Goal: Information Seeking & Learning: Learn about a topic

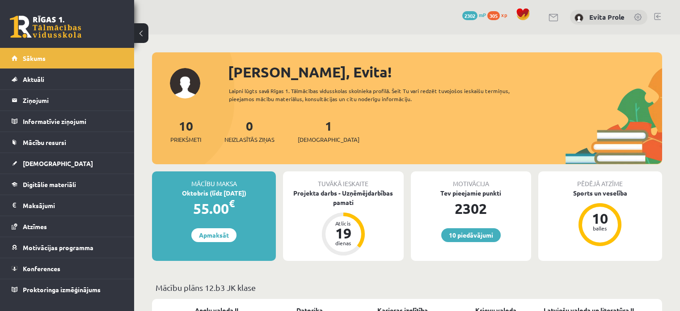
scroll to position [431, 0]
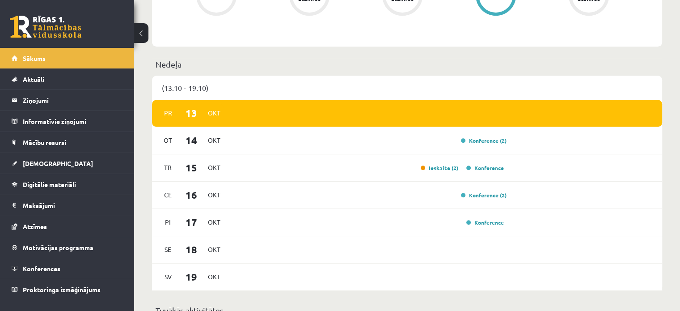
click at [418, 144] on div "Konference (2)" at bounding box center [368, 140] width 277 height 10
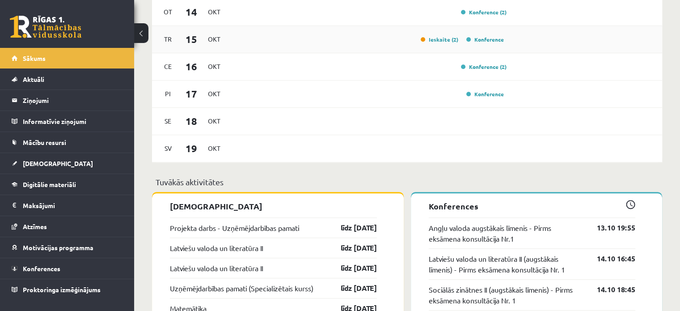
scroll to position [563, 0]
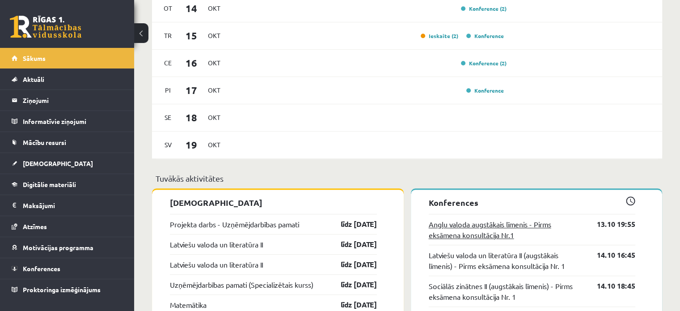
click at [519, 233] on link "Angļu valoda augstākais līmenis - Pirms eksāmena konsultācija Nr.1" at bounding box center [506, 229] width 155 height 21
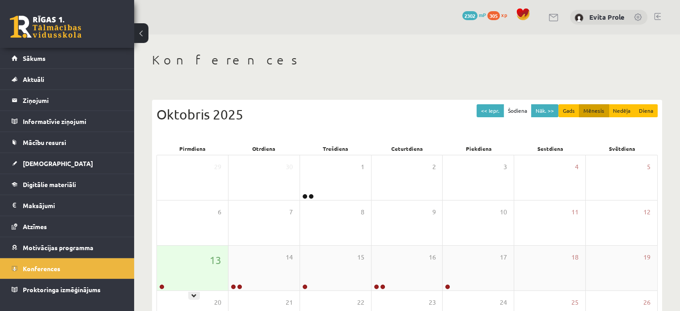
click at [191, 269] on div "13" at bounding box center [192, 267] width 71 height 45
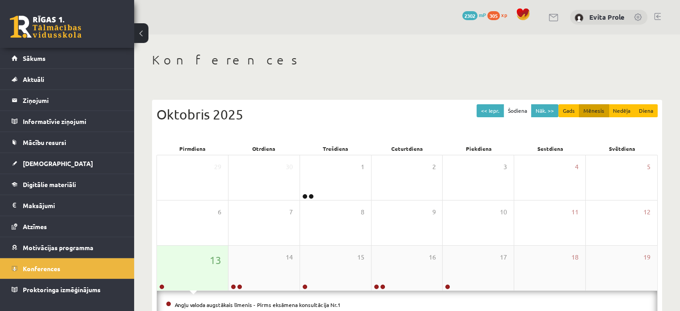
scroll to position [59, 0]
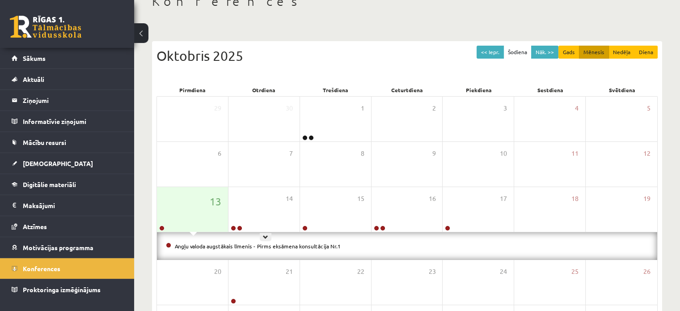
click at [244, 207] on div "14" at bounding box center [263, 209] width 71 height 45
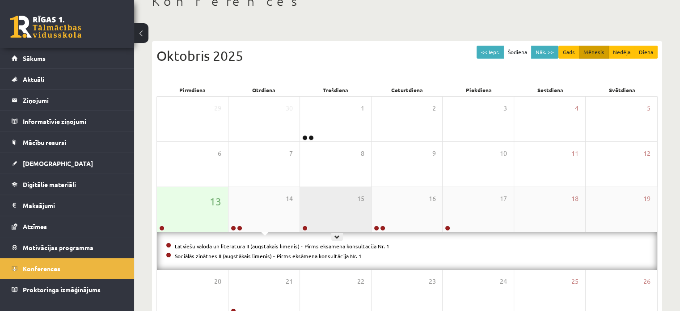
click at [363, 206] on div "15" at bounding box center [335, 209] width 71 height 45
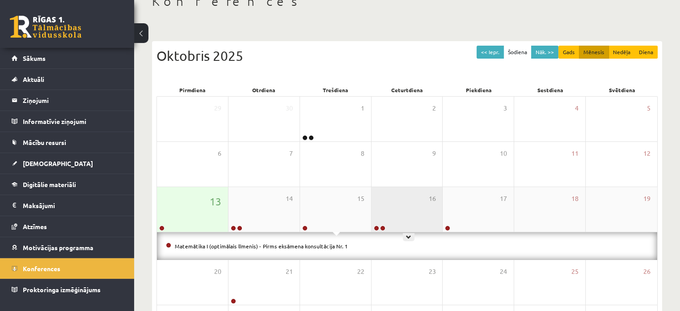
click at [427, 198] on div "16" at bounding box center [406, 209] width 71 height 45
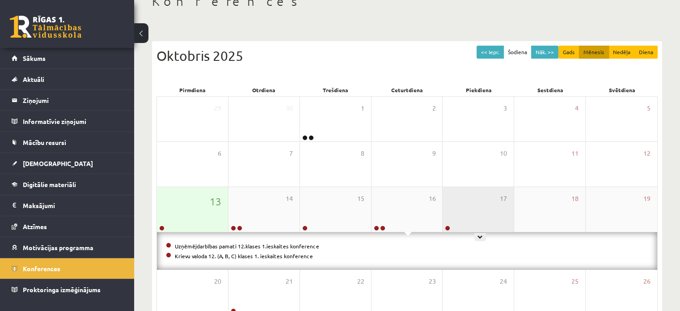
click at [461, 200] on div "17" at bounding box center [478, 209] width 71 height 45
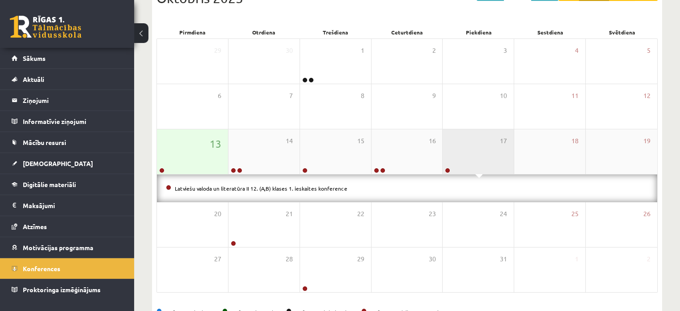
scroll to position [117, 0]
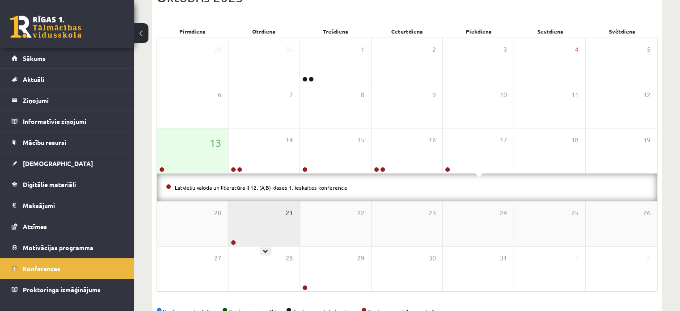
click at [288, 210] on span "21" at bounding box center [289, 213] width 7 height 10
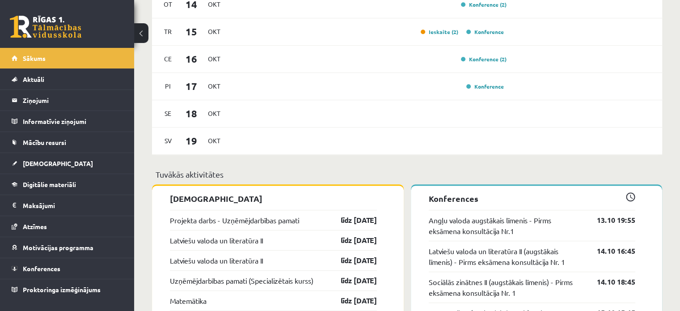
scroll to position [518, 0]
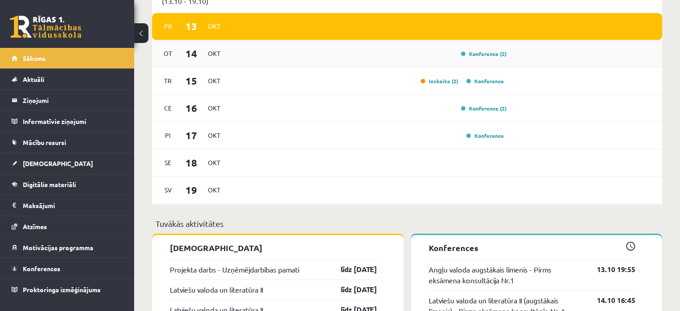
click at [384, 60] on div "Ot 14 Okt Konference (2)" at bounding box center [407, 53] width 510 height 27
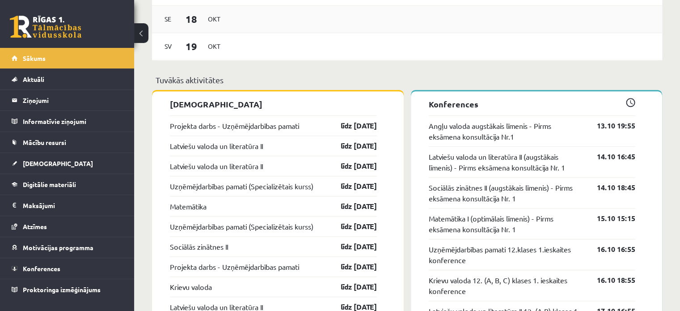
scroll to position [670, 0]
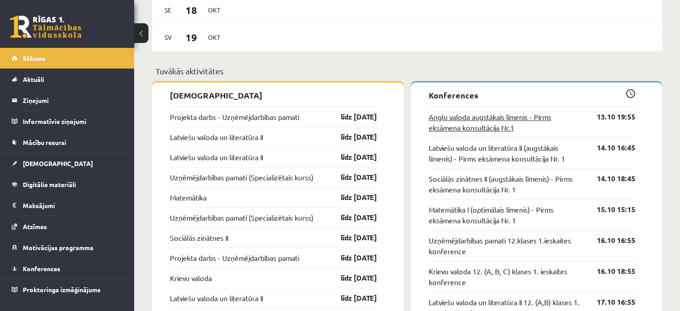
click at [443, 125] on link "Angļu valoda augstākais līmenis - Pirms eksāmena konsultācija Nr.1" at bounding box center [506, 121] width 155 height 21
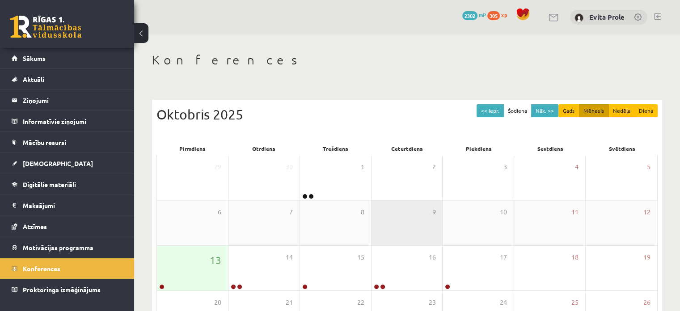
scroll to position [116, 0]
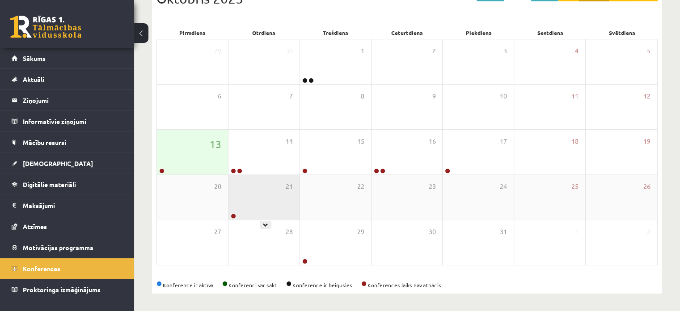
click at [259, 203] on div "21" at bounding box center [263, 197] width 71 height 45
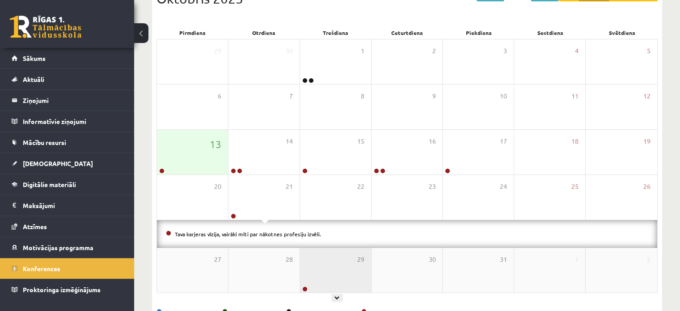
click at [335, 266] on div "29" at bounding box center [335, 270] width 71 height 45
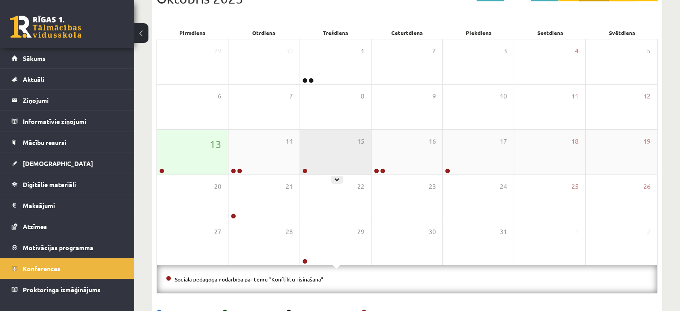
scroll to position [144, 0]
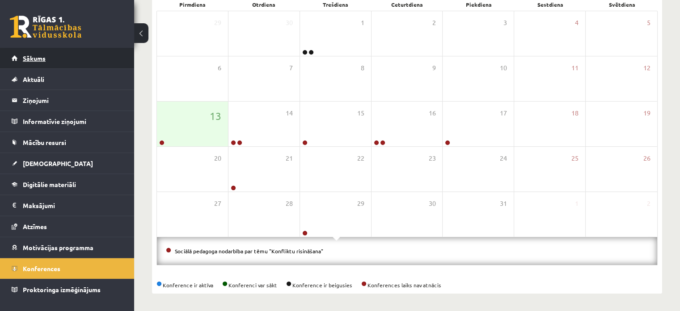
click at [35, 65] on link "Sākums" at bounding box center [67, 58] width 111 height 21
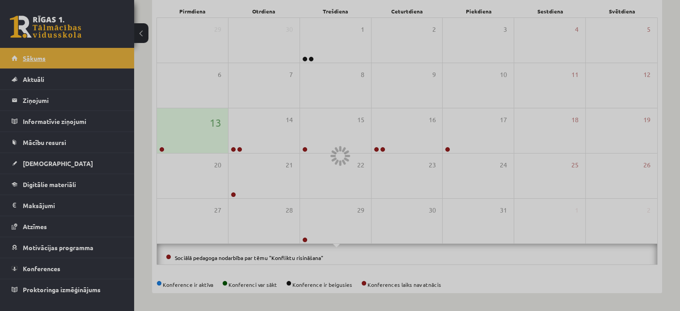
scroll to position [116, 0]
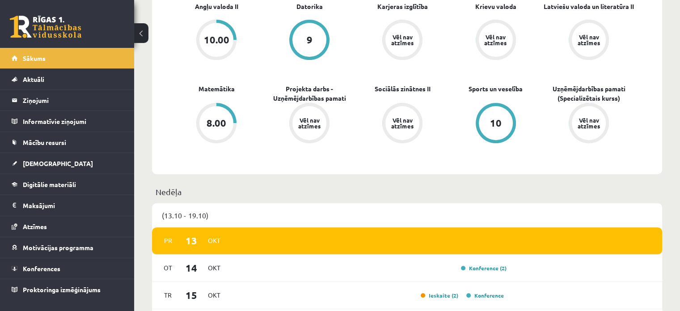
scroll to position [307, 0]
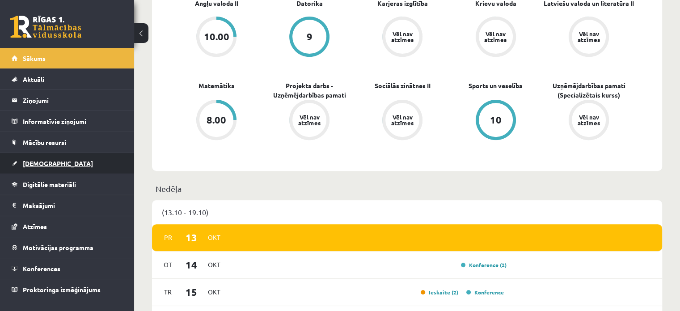
click at [32, 162] on span "[DEMOGRAPHIC_DATA]" at bounding box center [58, 163] width 70 height 8
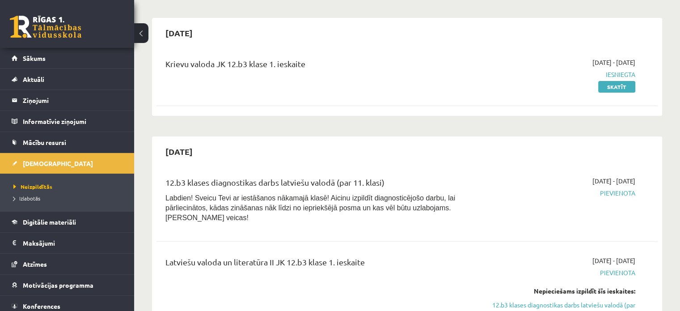
scroll to position [241, 0]
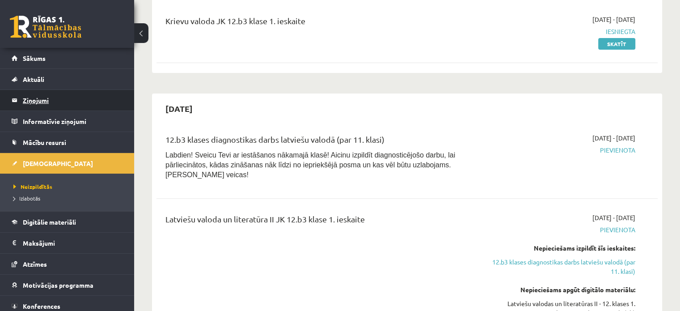
click at [41, 101] on legend "Ziņojumi 0" at bounding box center [73, 100] width 100 height 21
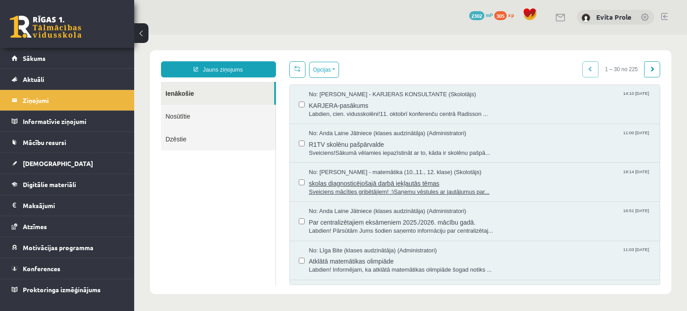
click at [370, 192] on span "Sveiciens mācīties gribētājiem! :)Saņemu vēstules ar jautājumus par..." at bounding box center [480, 192] width 342 height 8
click at [361, 228] on span "Labdien! Pārsūtām Jums šodien saņemto informāciju par centralizētaj..." at bounding box center [480, 231] width 342 height 8
click at [379, 227] on span "Labdien! Pārsūtām Jums šodien saņemto informāciju par centralizētaj..." at bounding box center [480, 231] width 342 height 8
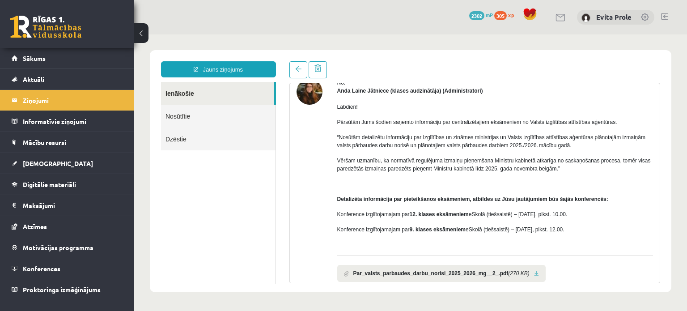
click at [534, 273] on link at bounding box center [536, 273] width 5 height 6
click at [34, 160] on span "[DEMOGRAPHIC_DATA]" at bounding box center [58, 163] width 70 height 8
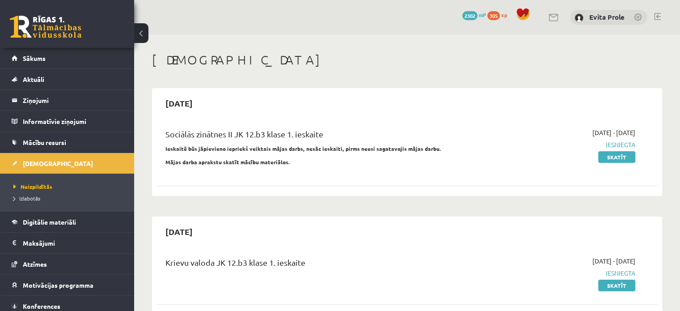
scroll to position [25, 0]
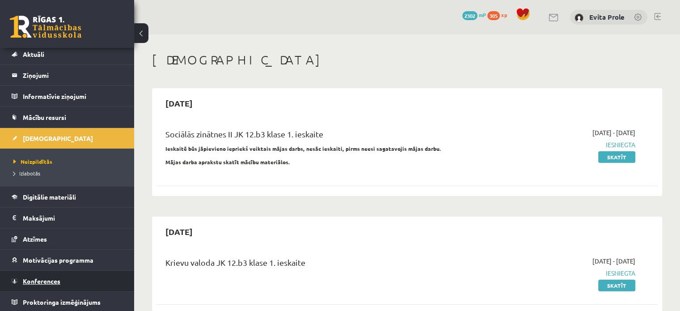
click at [46, 271] on link "Konferences" at bounding box center [67, 280] width 111 height 21
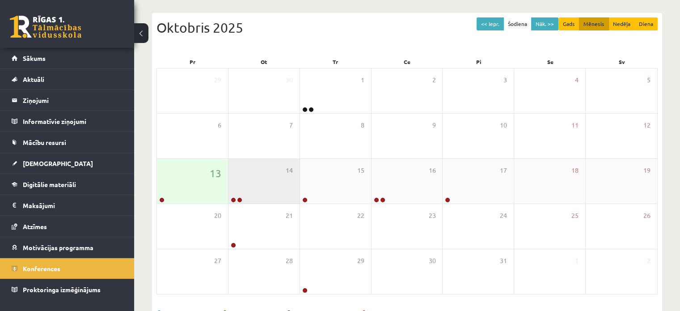
scroll to position [87, 0]
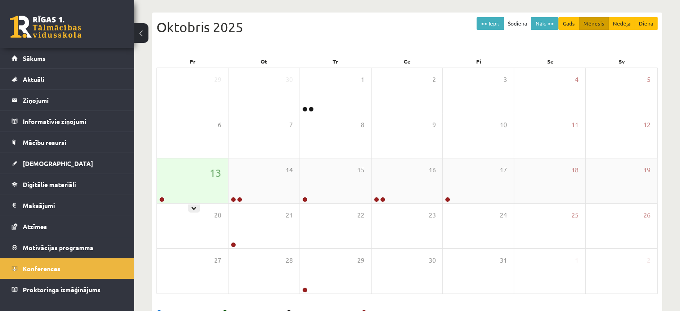
click at [200, 186] on div "13" at bounding box center [192, 180] width 71 height 45
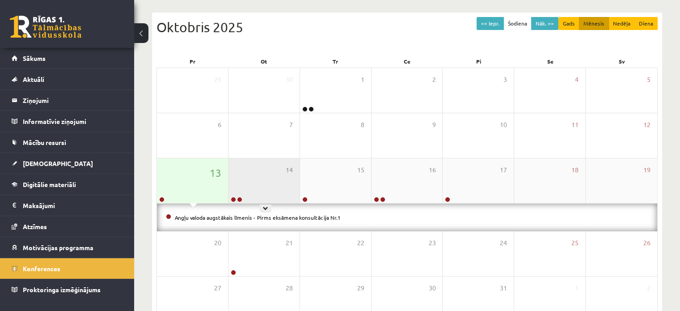
click at [272, 200] on div "14" at bounding box center [263, 180] width 71 height 45
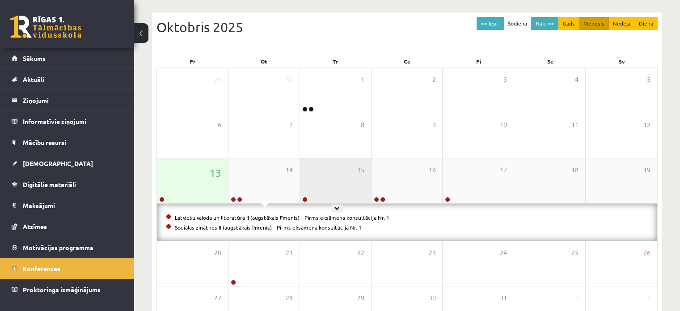
click at [354, 184] on div "15" at bounding box center [335, 180] width 71 height 45
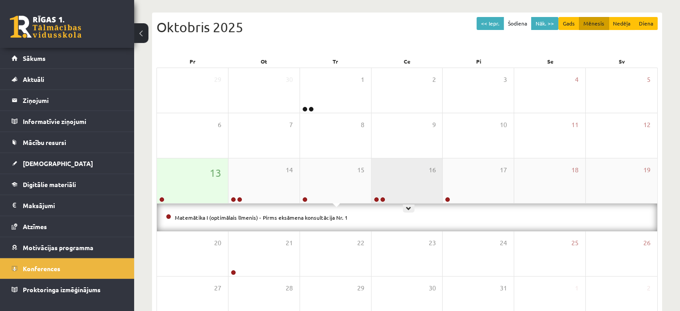
click at [411, 184] on div "16" at bounding box center [406, 180] width 71 height 45
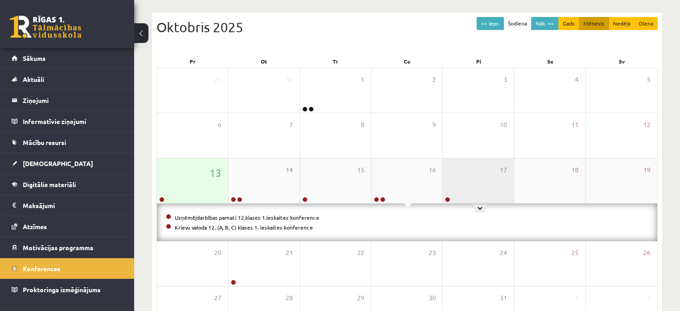
click at [455, 181] on div "17" at bounding box center [478, 180] width 71 height 45
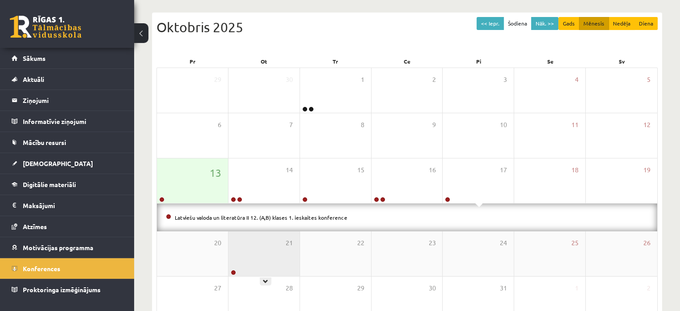
click at [245, 245] on div "21" at bounding box center [263, 253] width 71 height 45
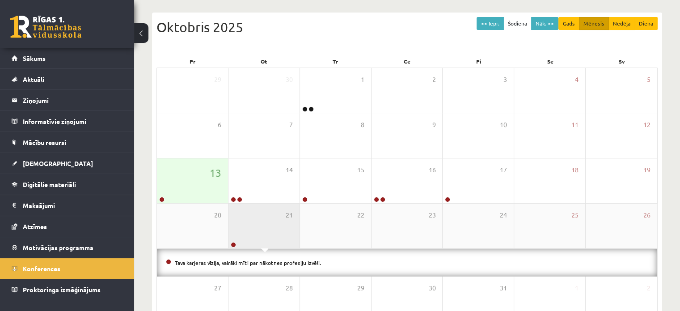
scroll to position [144, 0]
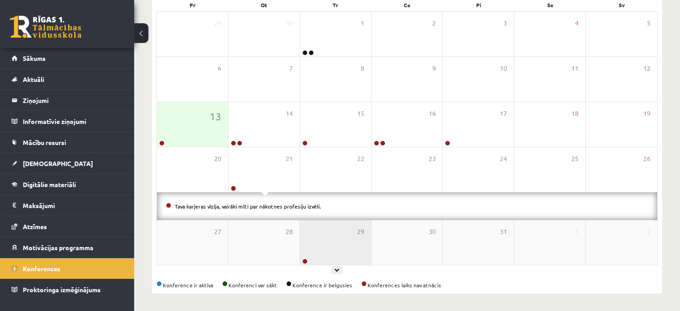
click at [328, 248] on div "29" at bounding box center [335, 242] width 71 height 45
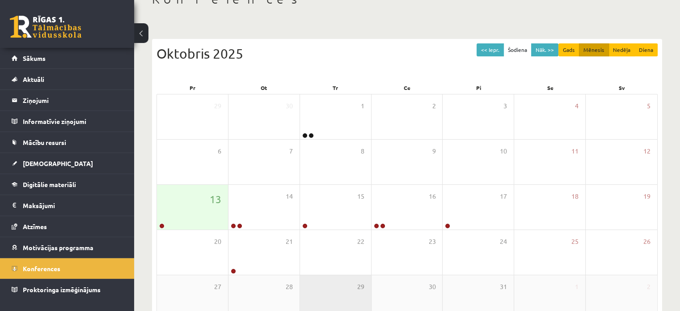
scroll to position [0, 0]
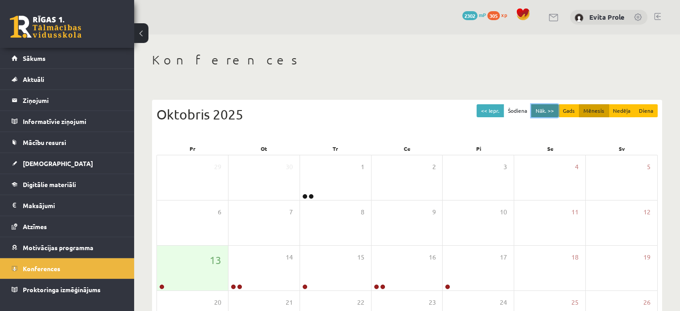
click at [543, 110] on button "Nāk. >>" at bounding box center [544, 110] width 27 height 13
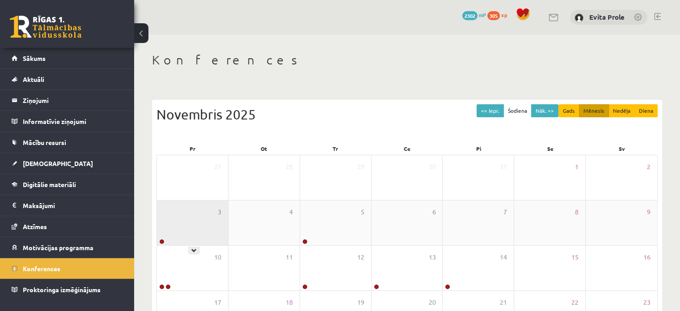
click at [177, 218] on div "3" at bounding box center [192, 222] width 71 height 45
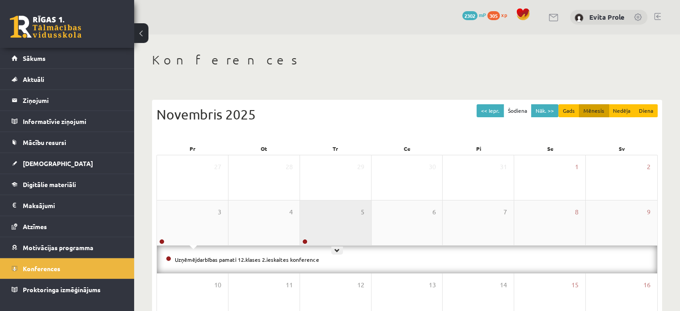
click at [324, 233] on div "5" at bounding box center [335, 222] width 71 height 45
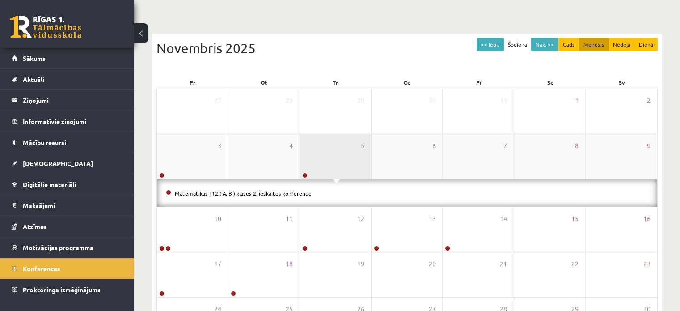
scroll to position [72, 0]
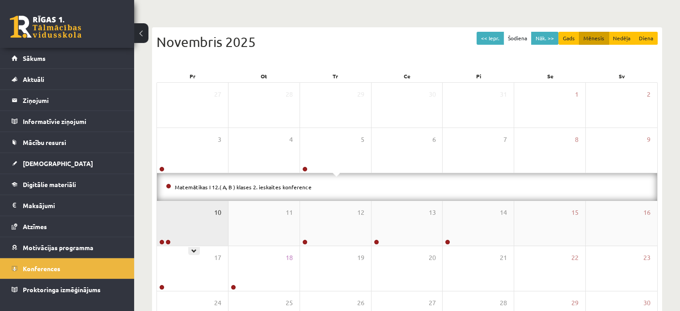
click at [216, 213] on span "10" at bounding box center [217, 212] width 7 height 10
